Goal: Check status: Check status

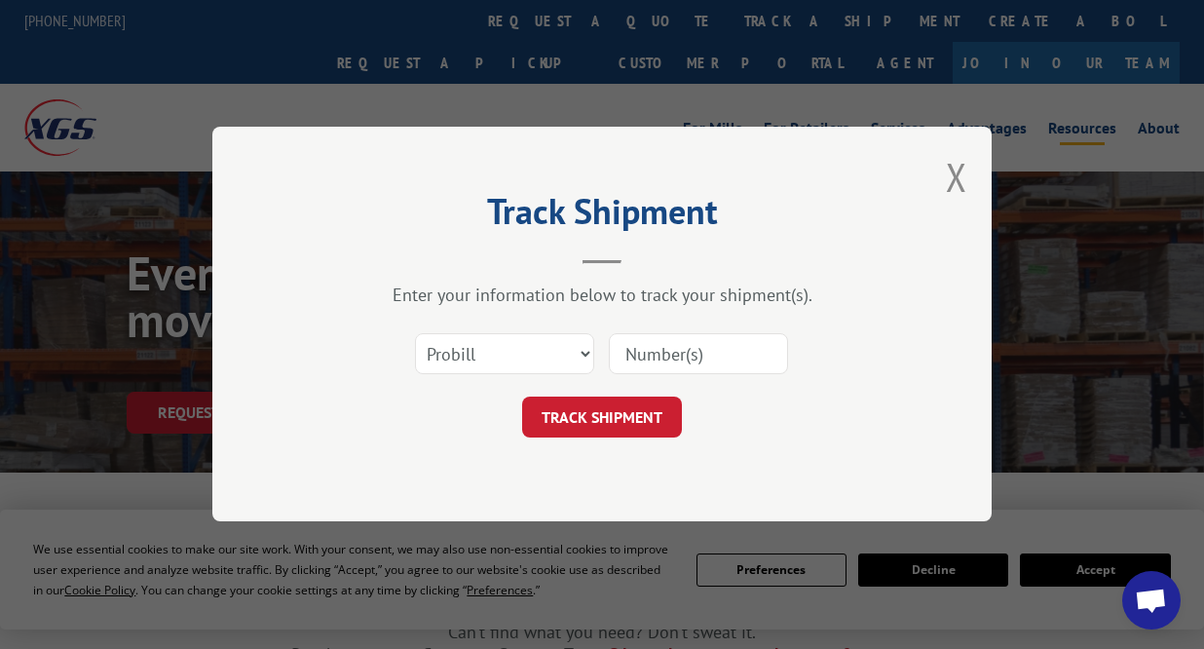
click at [588, 349] on select "Select category... Probill BOL PO" at bounding box center [504, 354] width 179 height 41
select select "bol"
click at [415, 334] on select "Select category... Probill BOL PO" at bounding box center [504, 354] width 179 height 41
click at [683, 360] on input at bounding box center [698, 354] width 179 height 41
type input "470245"
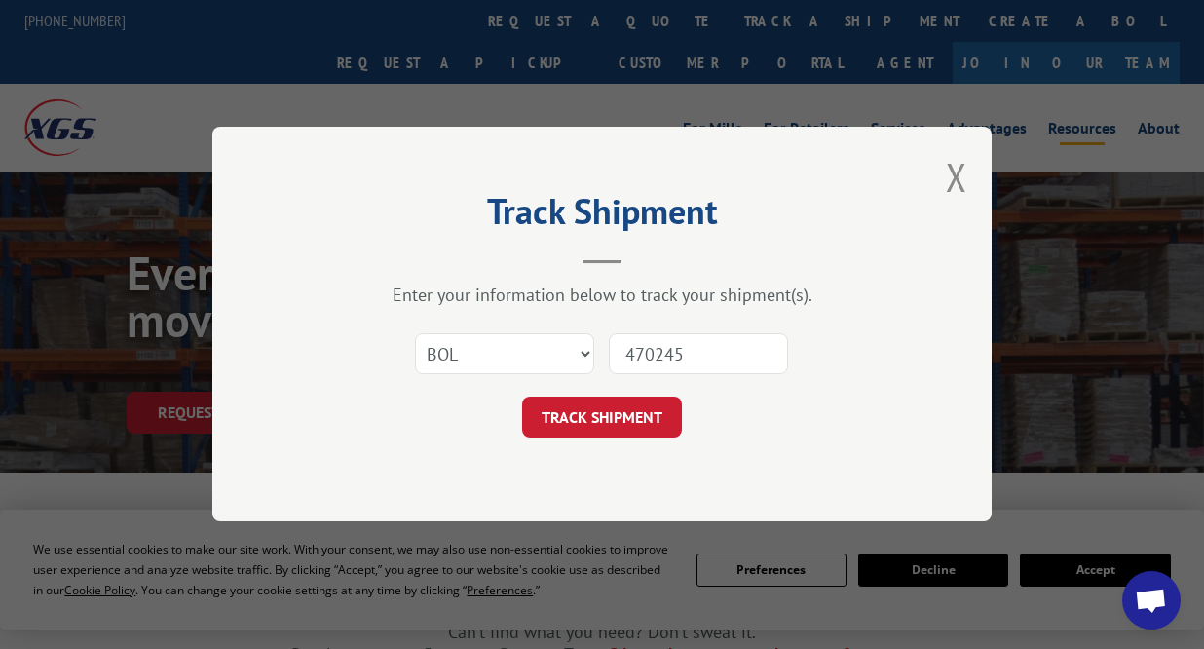
click button "TRACK SHIPMENT" at bounding box center [602, 417] width 160 height 41
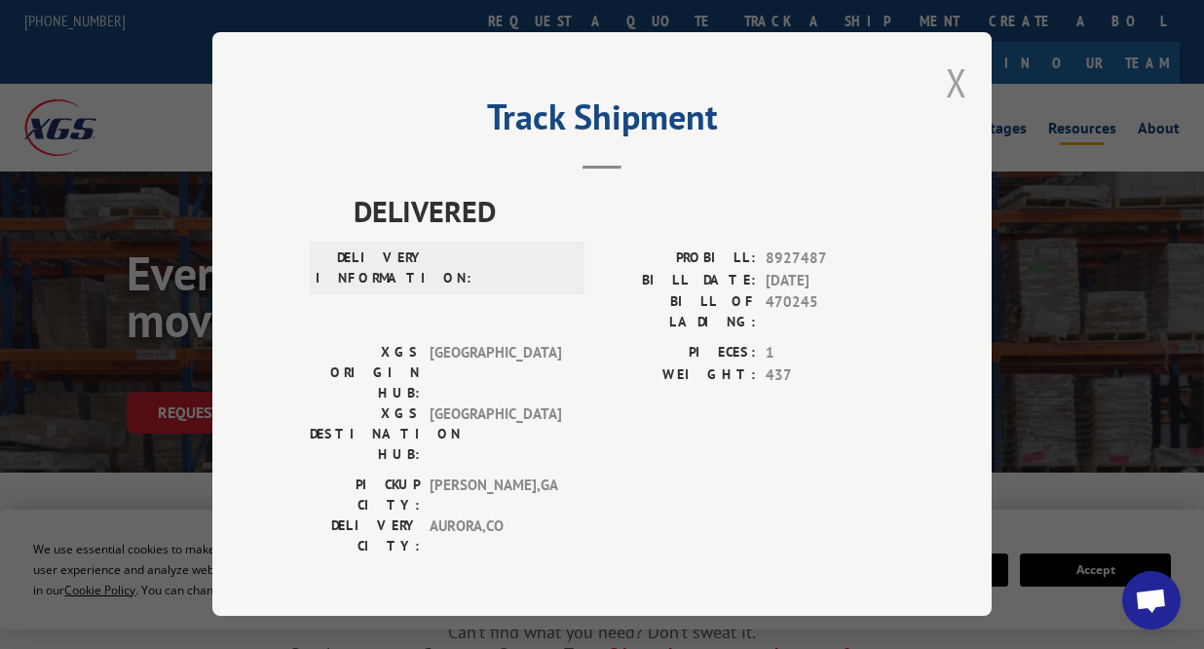
click at [952, 86] on button "Close modal" at bounding box center [956, 82] width 21 height 52
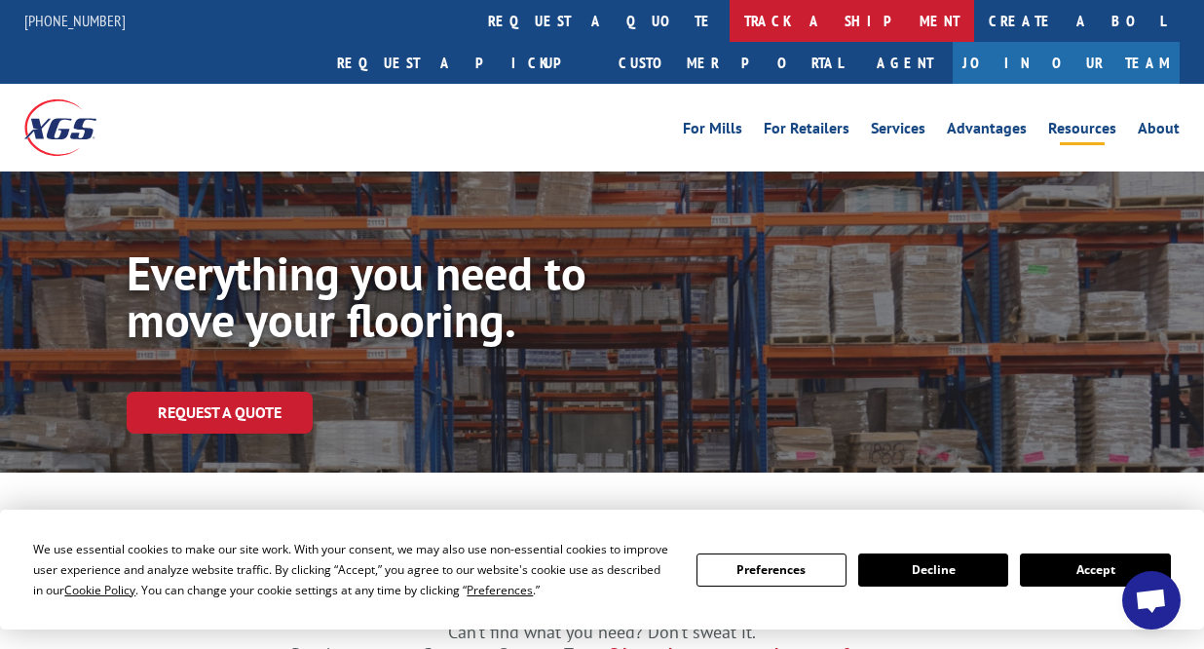
click at [730, 23] on link "track a shipment" at bounding box center [852, 21] width 244 height 42
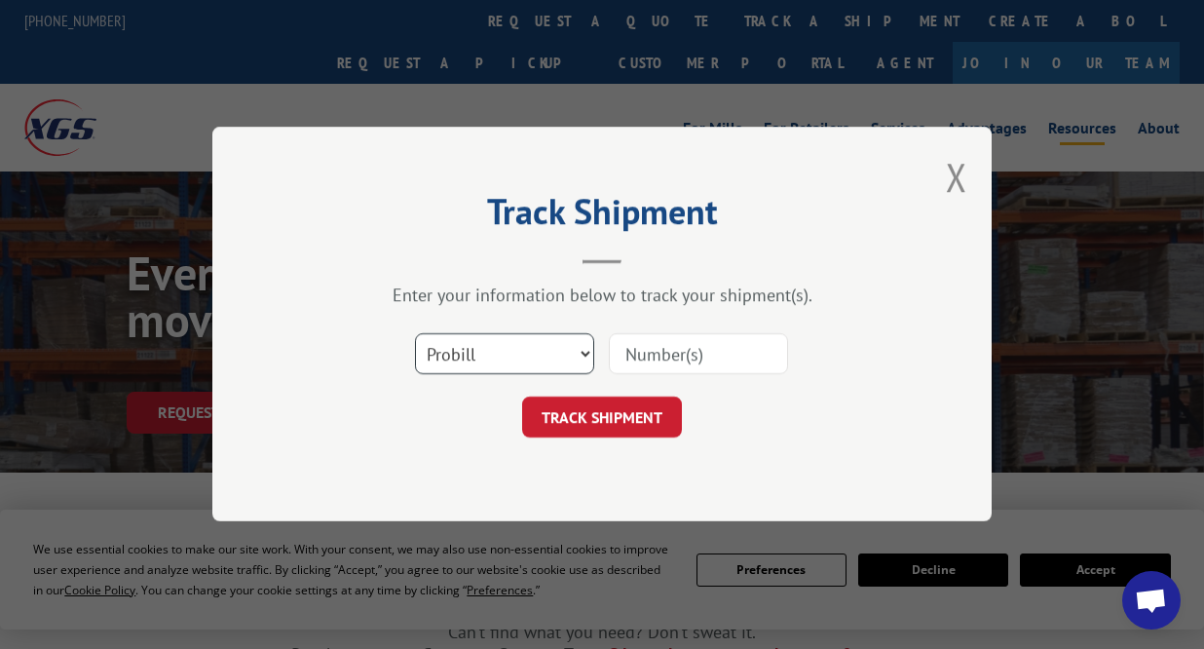
click at [586, 352] on select "Select category... Probill BOL PO" at bounding box center [504, 354] width 179 height 41
select select "bol"
click at [415, 334] on select "Select category... Probill BOL PO" at bounding box center [504, 354] width 179 height 41
click at [673, 355] on input at bounding box center [698, 354] width 179 height 41
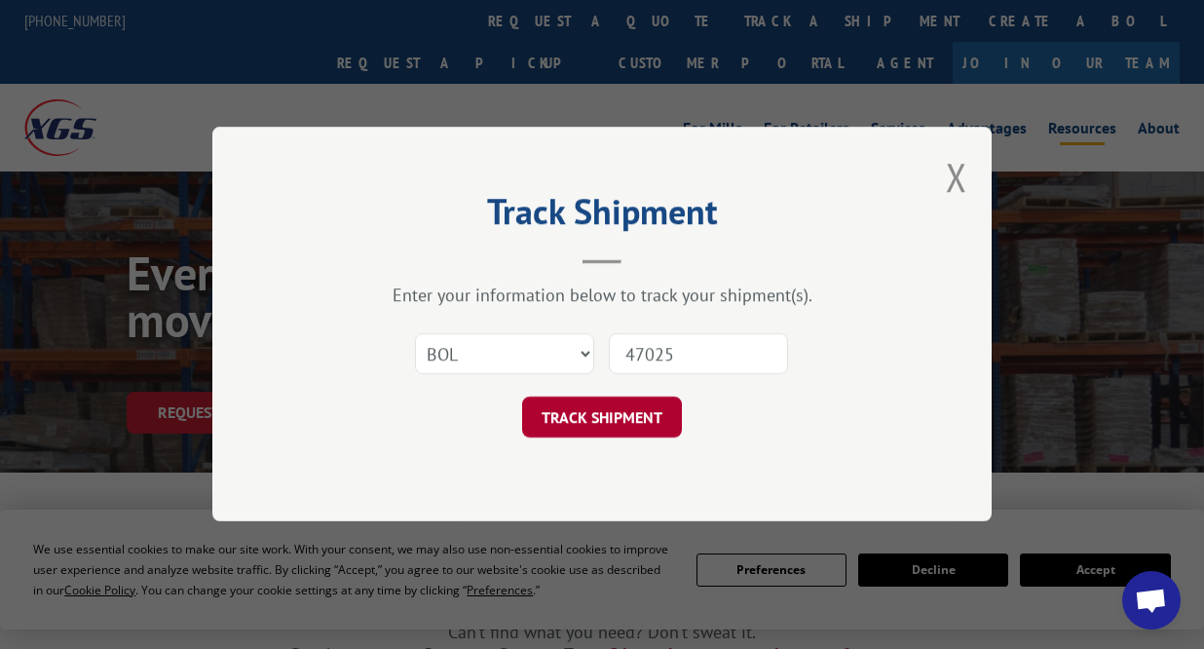
type input "47025"
click at [628, 408] on button "TRACK SHIPMENT" at bounding box center [602, 417] width 160 height 41
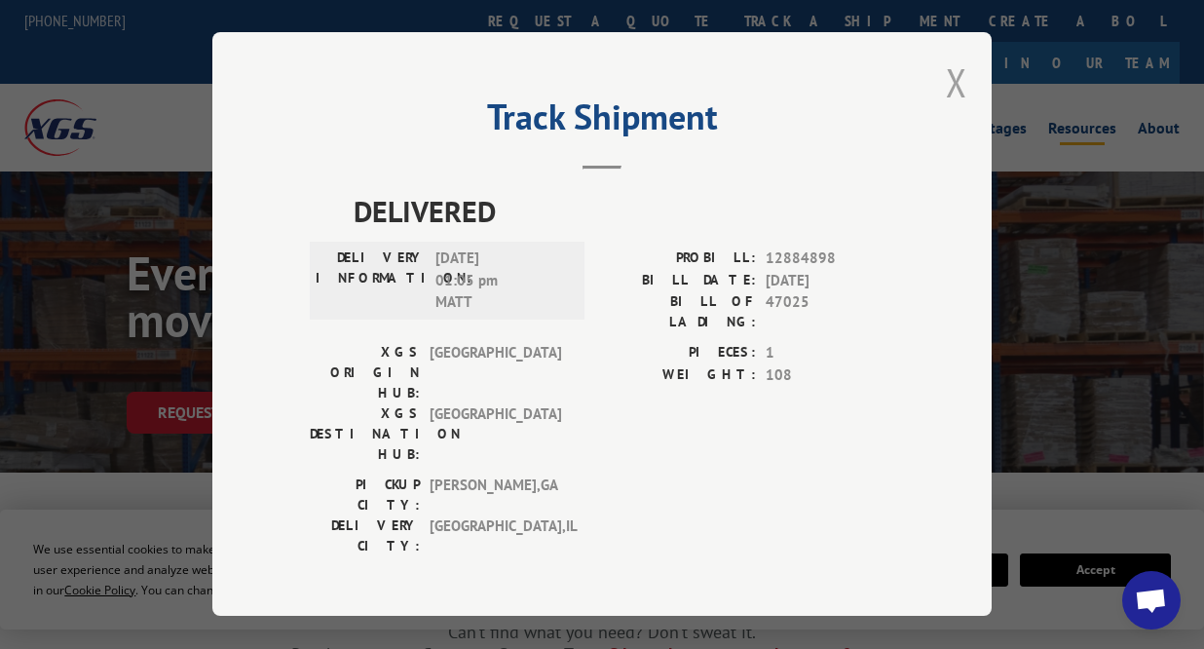
click at [954, 91] on button "Close modal" at bounding box center [956, 82] width 21 height 52
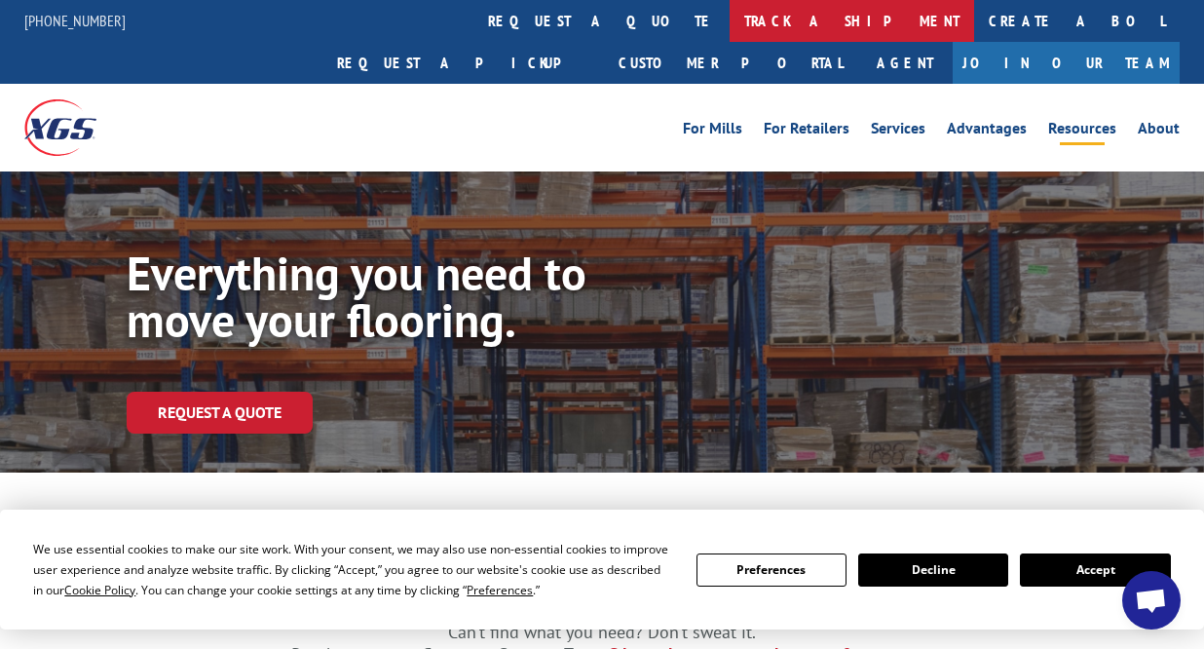
click at [730, 20] on link "track a shipment" at bounding box center [852, 21] width 244 height 42
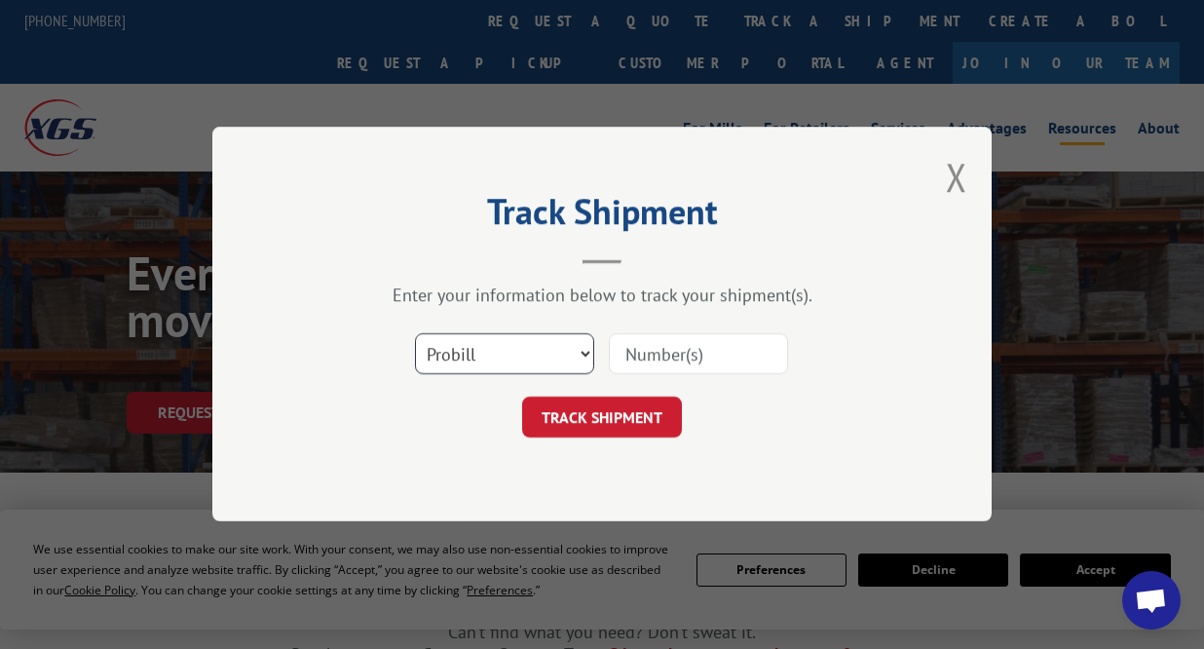
click at [566, 352] on select "Select category... Probill BOL PO" at bounding box center [504, 354] width 179 height 41
select select "bol"
click at [415, 334] on select "Select category... Probill BOL PO" at bounding box center [504, 354] width 179 height 41
click at [665, 361] on input at bounding box center [698, 354] width 179 height 41
type input "47725"
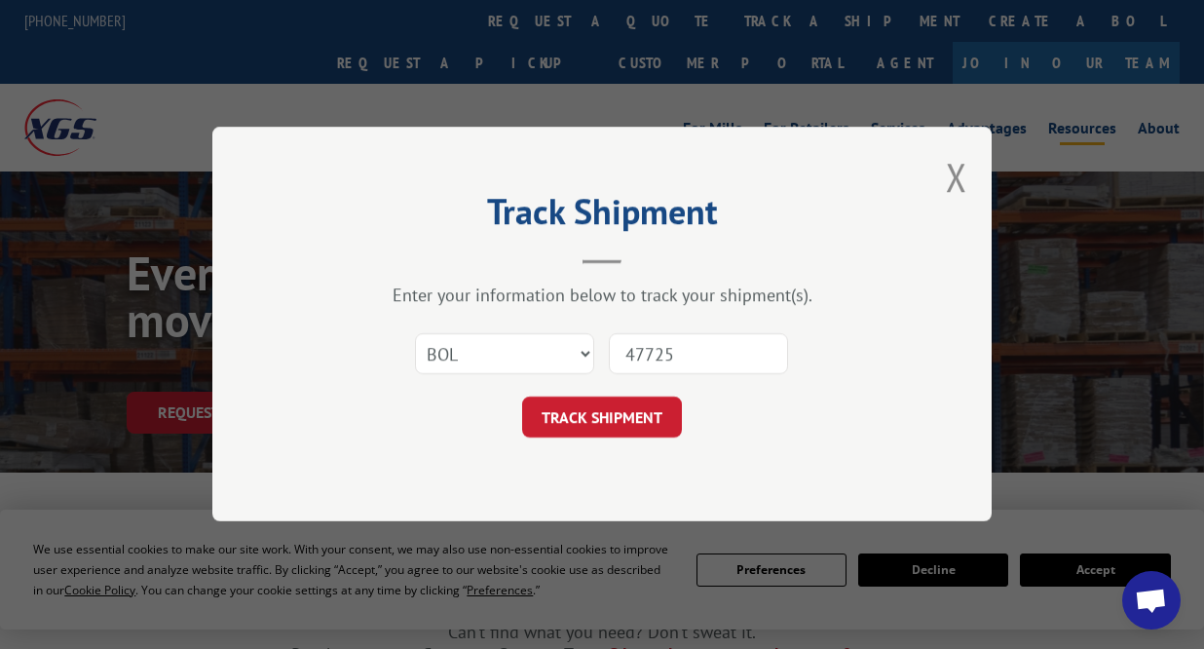
click button "TRACK SHIPMENT" at bounding box center [602, 417] width 160 height 41
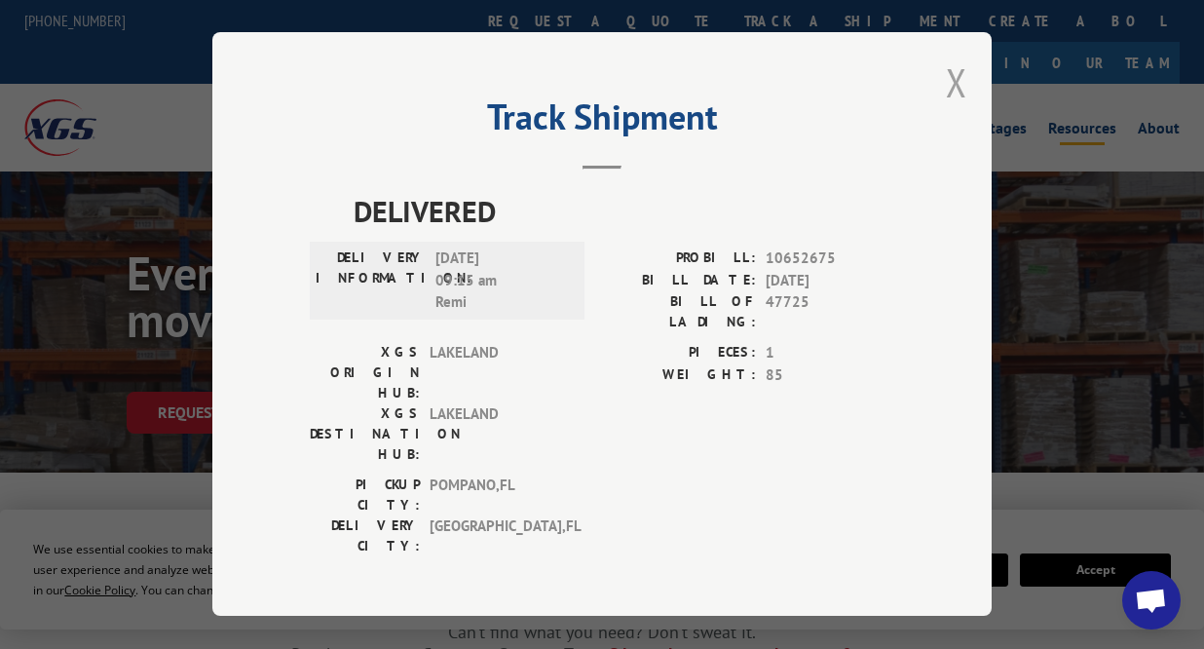
click at [954, 71] on button "Close modal" at bounding box center [956, 82] width 21 height 52
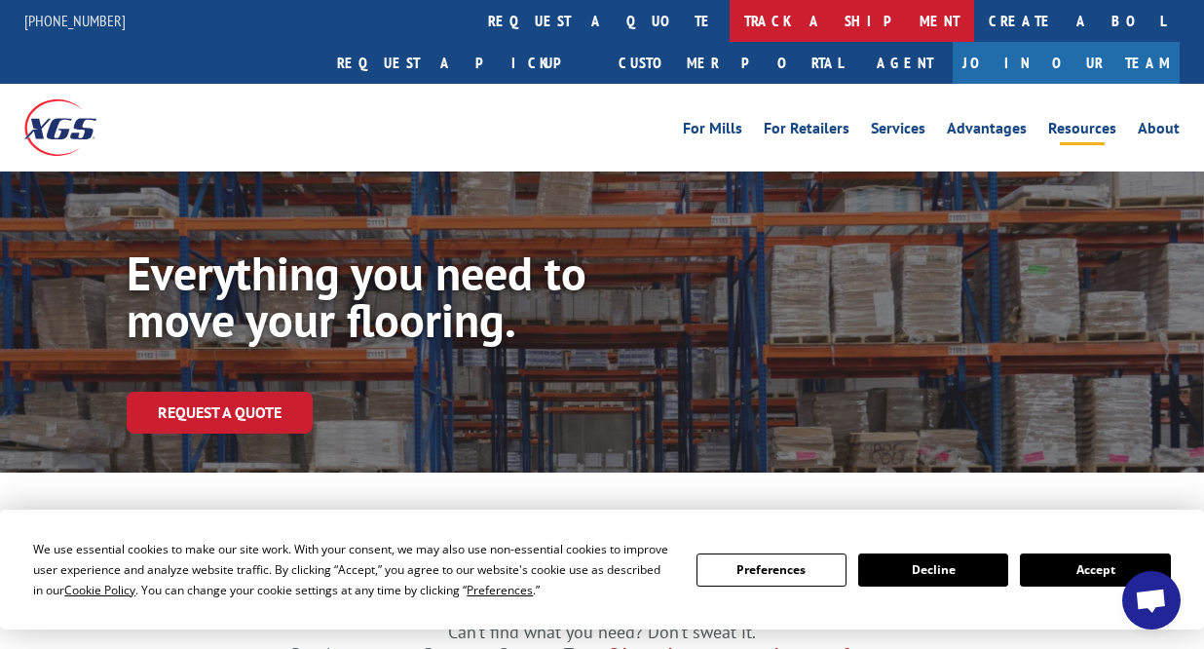
click at [730, 26] on link "track a shipment" at bounding box center [852, 21] width 244 height 42
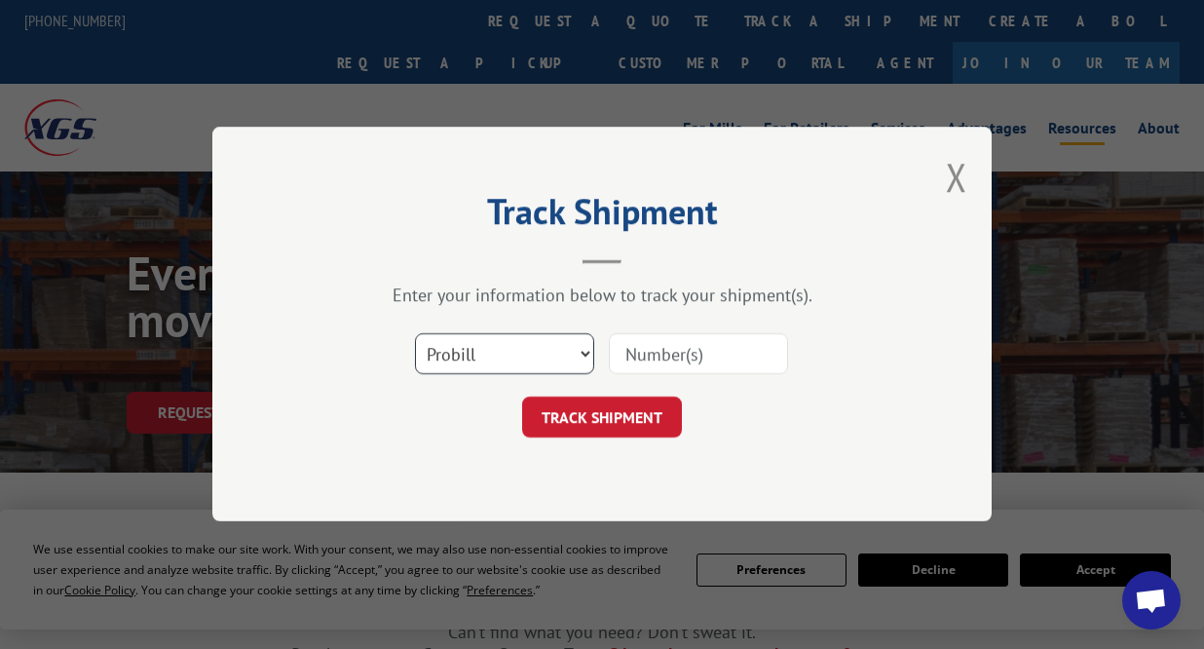
click at [584, 349] on select "Select category... Probill BOL PO" at bounding box center [504, 354] width 179 height 41
click at [950, 172] on button "Close modal" at bounding box center [956, 177] width 21 height 52
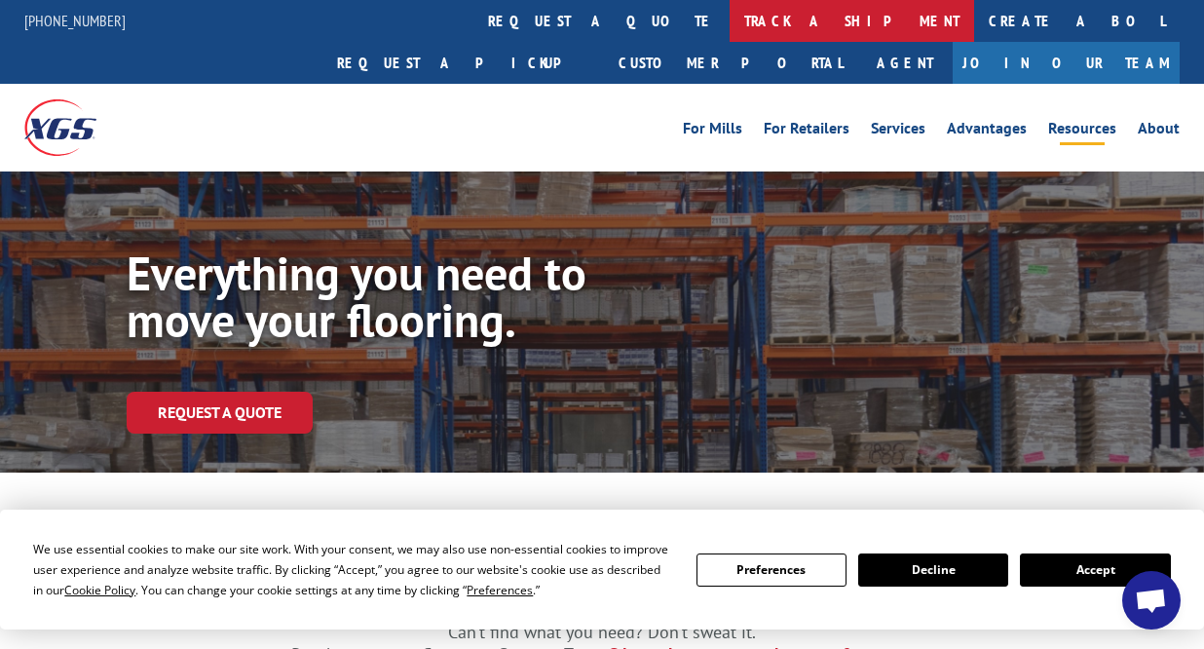
click at [730, 16] on link "track a shipment" at bounding box center [852, 21] width 244 height 42
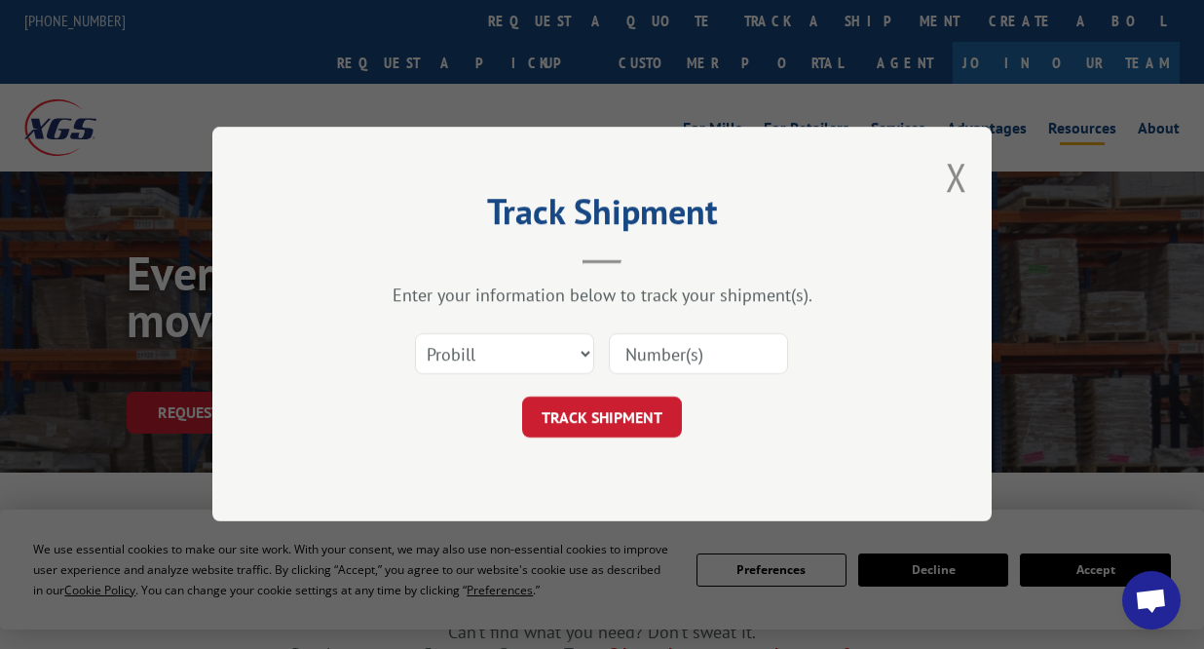
click at [682, 349] on input at bounding box center [698, 354] width 179 height 41
type input "17689270"
click button "TRACK SHIPMENT" at bounding box center [602, 417] width 160 height 41
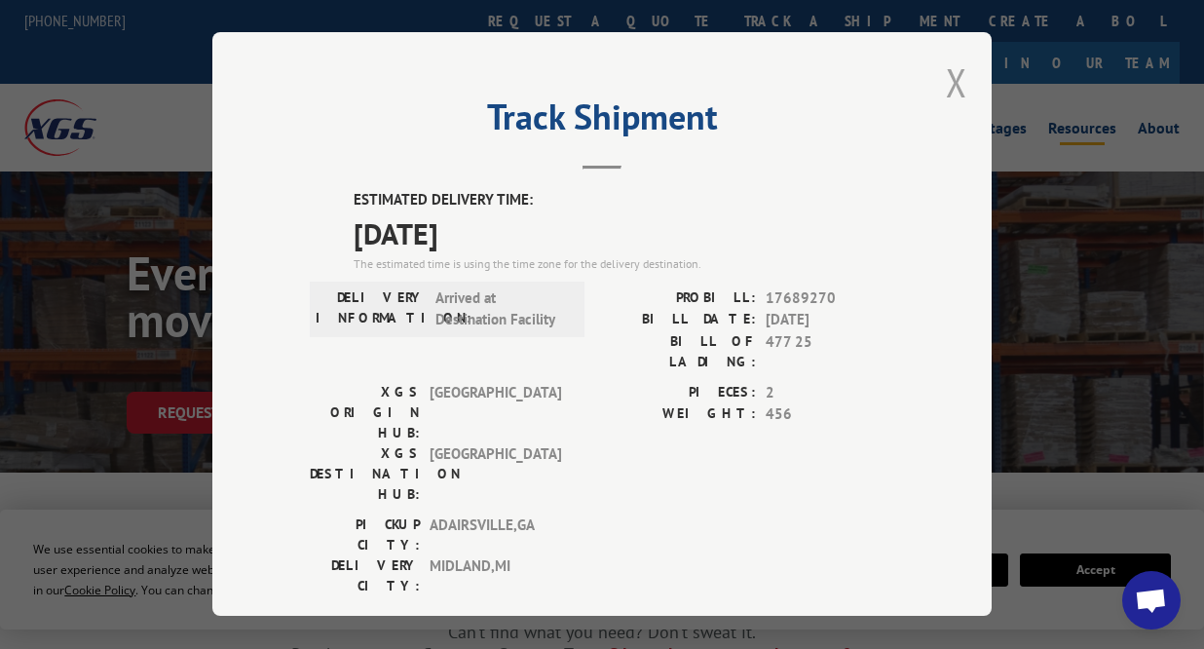
click at [949, 83] on button "Close modal" at bounding box center [956, 82] width 21 height 52
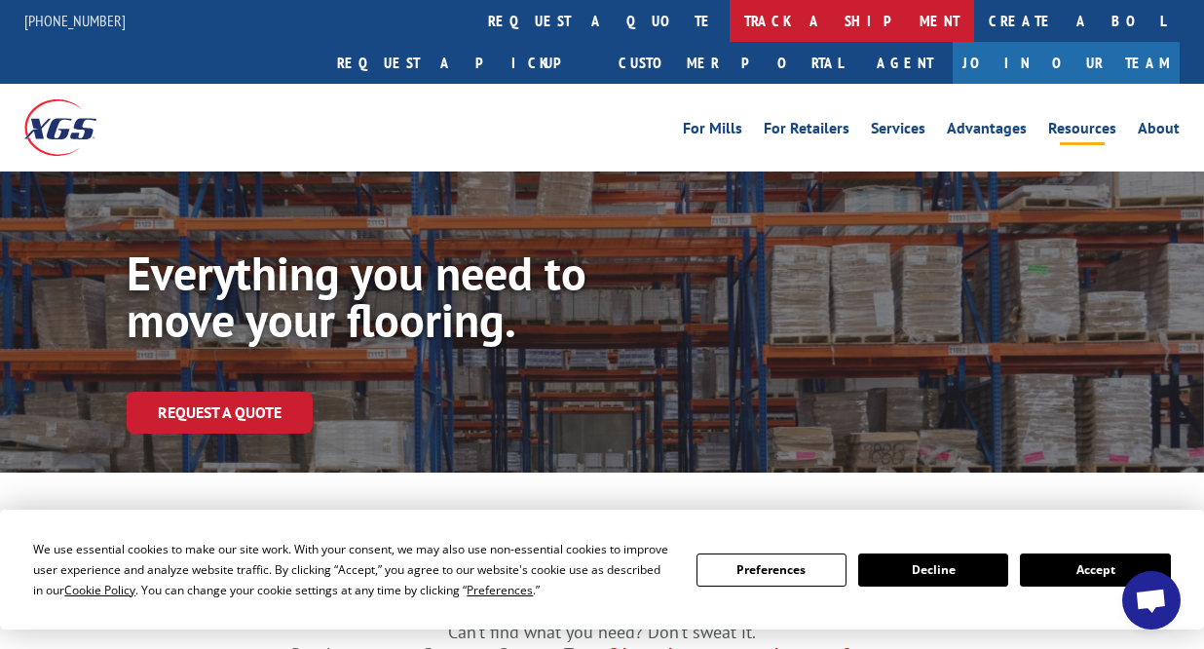
click at [730, 15] on link "track a shipment" at bounding box center [852, 21] width 244 height 42
